Goal: Task Accomplishment & Management: Complete application form

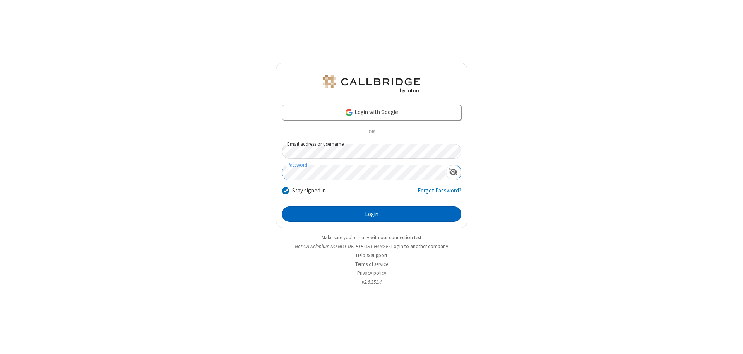
click at [371, 214] on button "Login" at bounding box center [371, 214] width 179 height 15
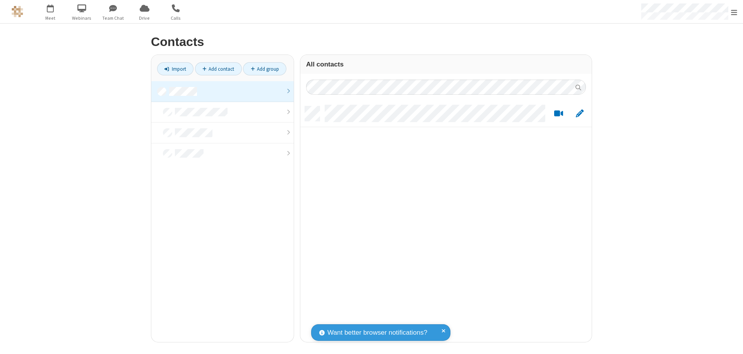
click at [222, 91] on link at bounding box center [222, 91] width 142 height 21
click at [218, 69] on link "Add contact" at bounding box center [218, 68] width 47 height 13
